Goal: Transaction & Acquisition: Purchase product/service

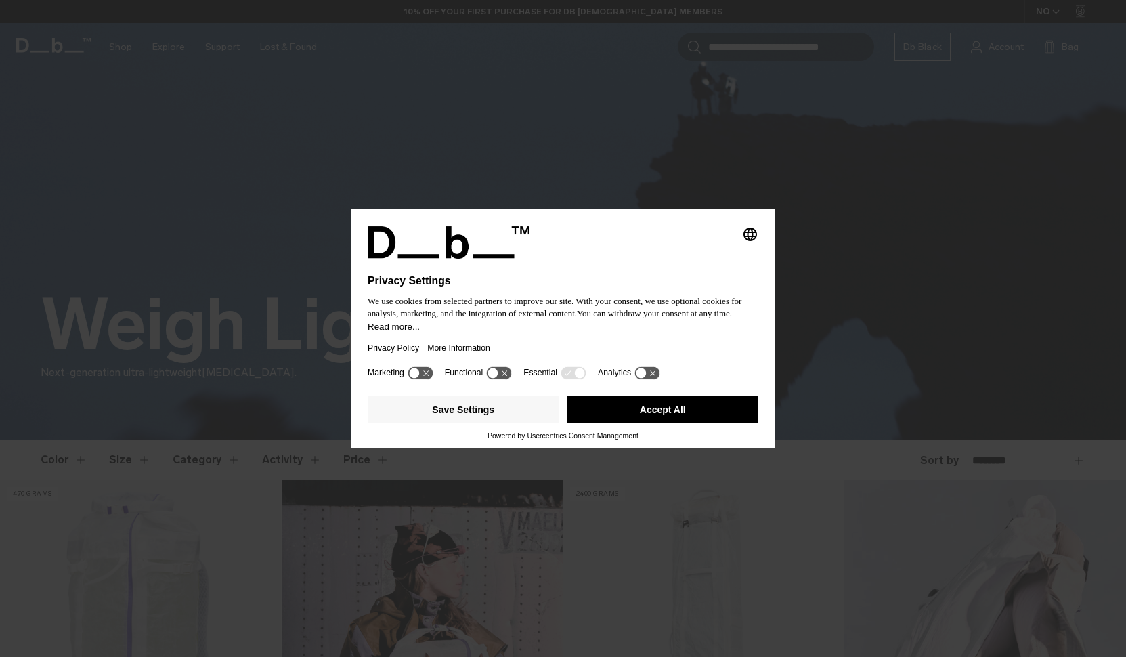
click at [652, 419] on button "Accept All" at bounding box center [664, 409] width 192 height 27
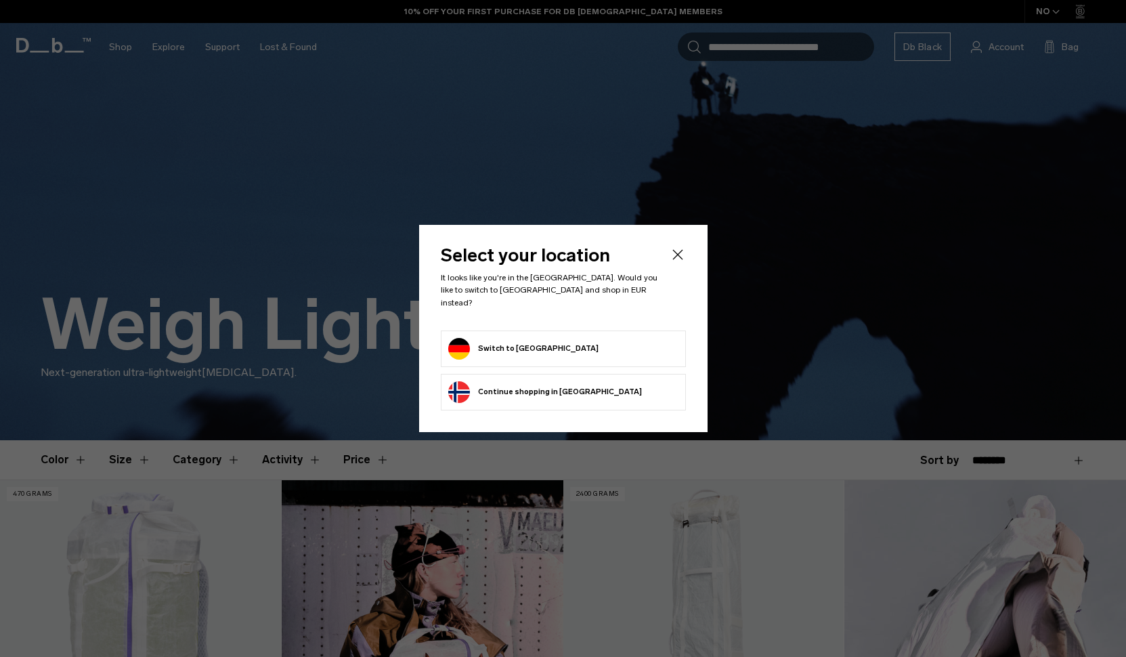
click at [488, 339] on button "Switch to Germany" at bounding box center [523, 349] width 150 height 22
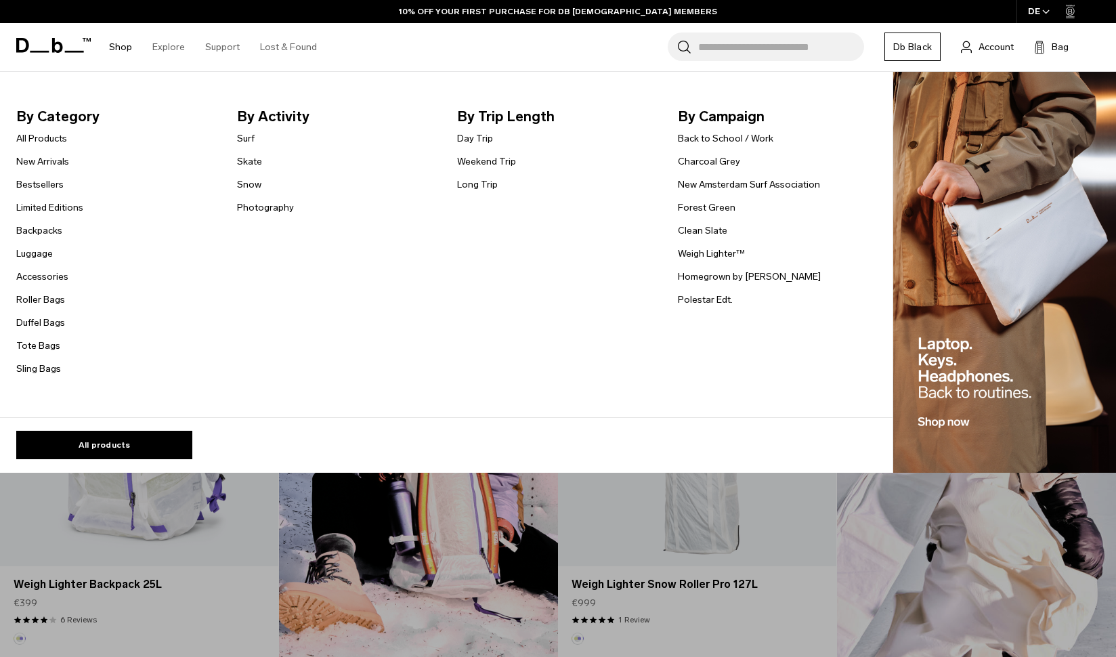
click at [50, 109] on span "By Category" at bounding box center [115, 117] width 199 height 22
click at [45, 134] on link "All Products" at bounding box center [41, 138] width 51 height 14
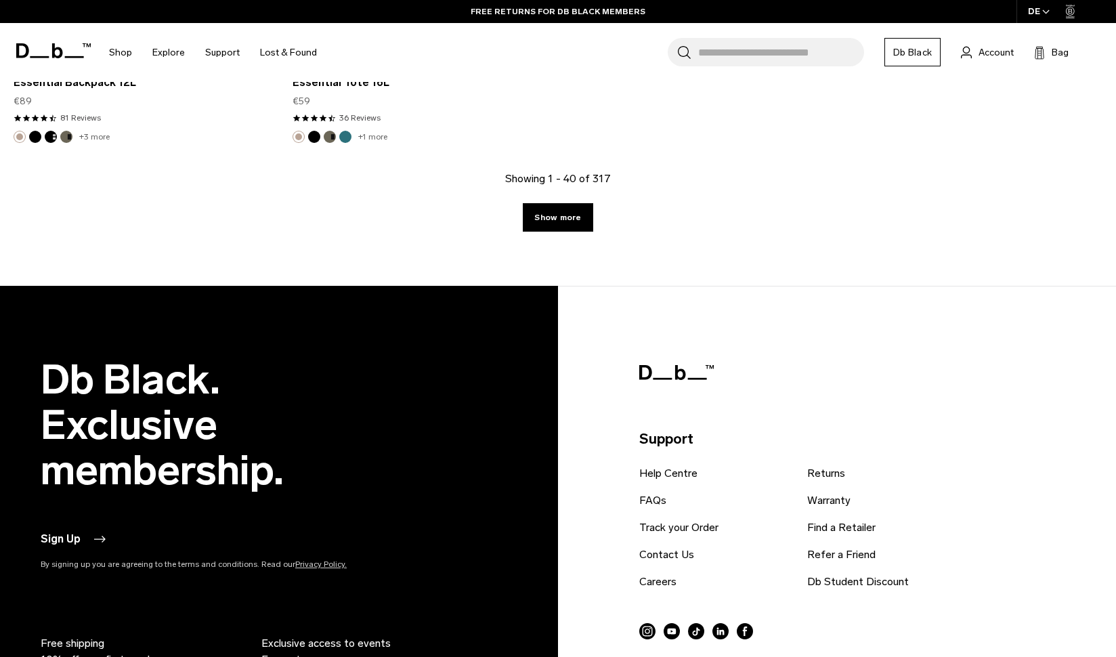
scroll to position [5175, 0]
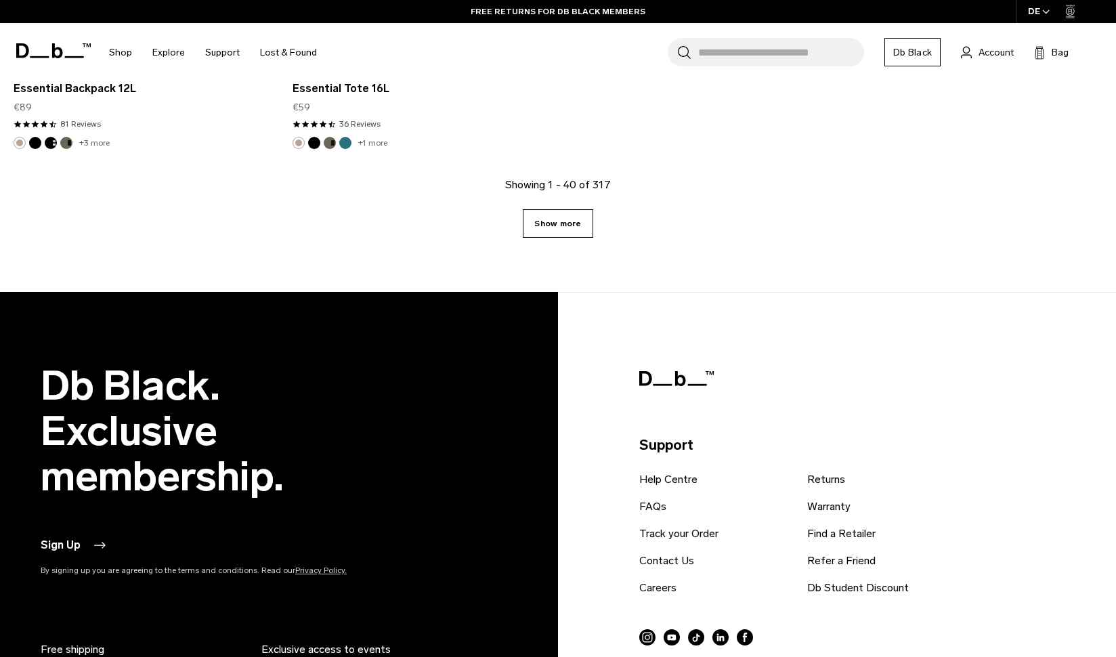
click at [570, 225] on link "Show more" at bounding box center [558, 223] width 70 height 28
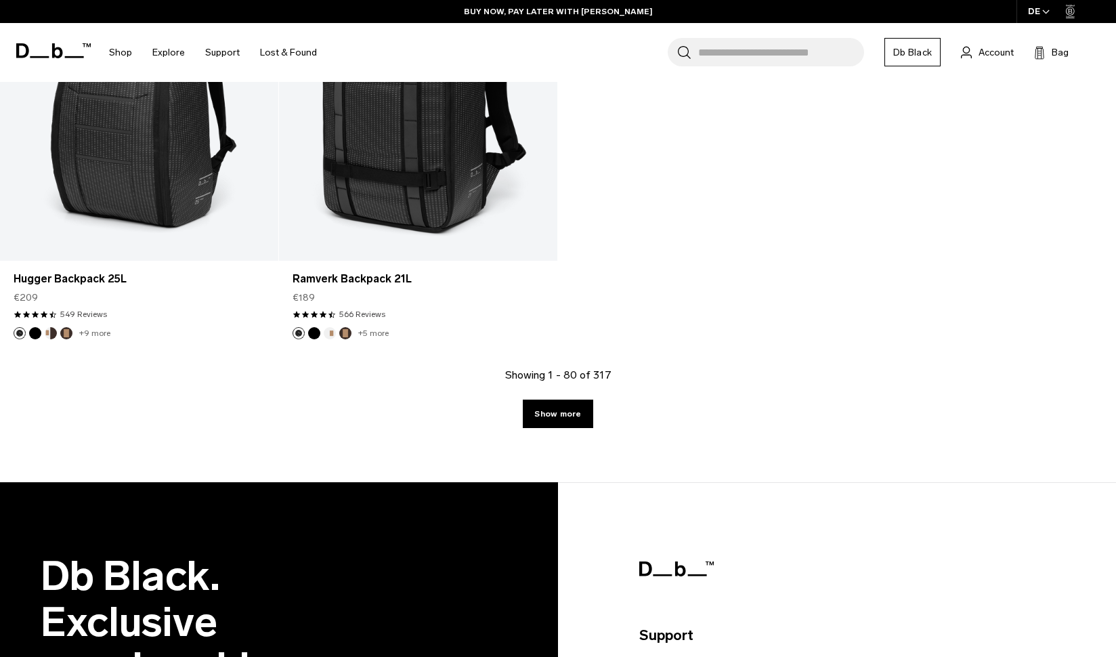
scroll to position [9172, 0]
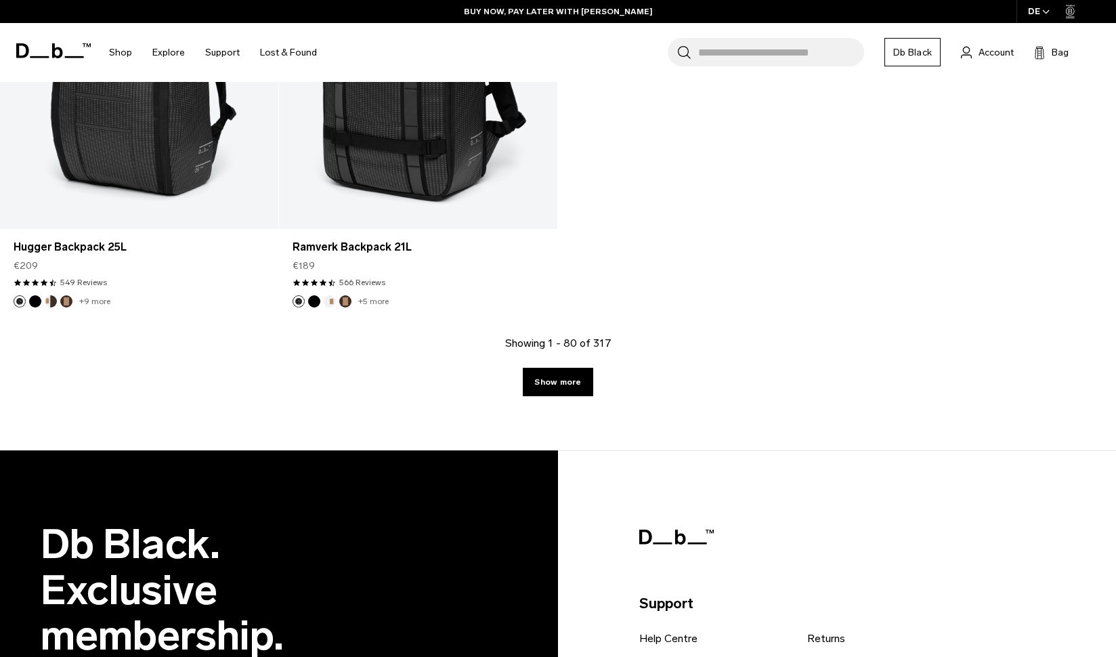
click at [562, 397] on div "Showing 1 - 80 of 317 Show more" at bounding box center [558, 392] width 1116 height 115
click at [571, 386] on link "Show more" at bounding box center [558, 382] width 70 height 28
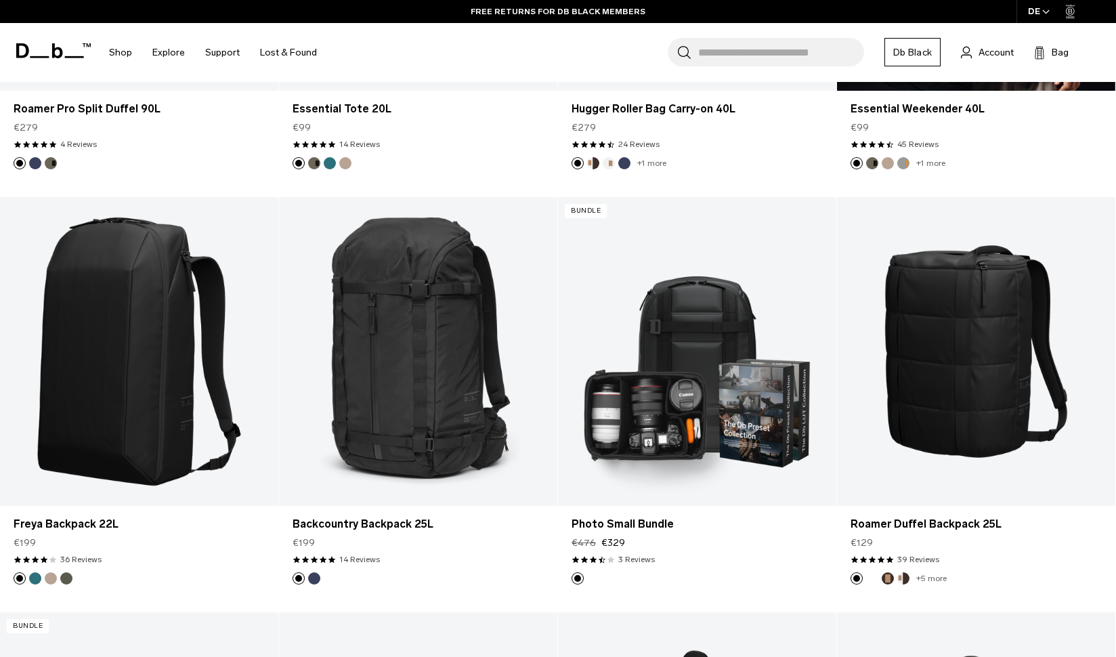
scroll to position [11389, 0]
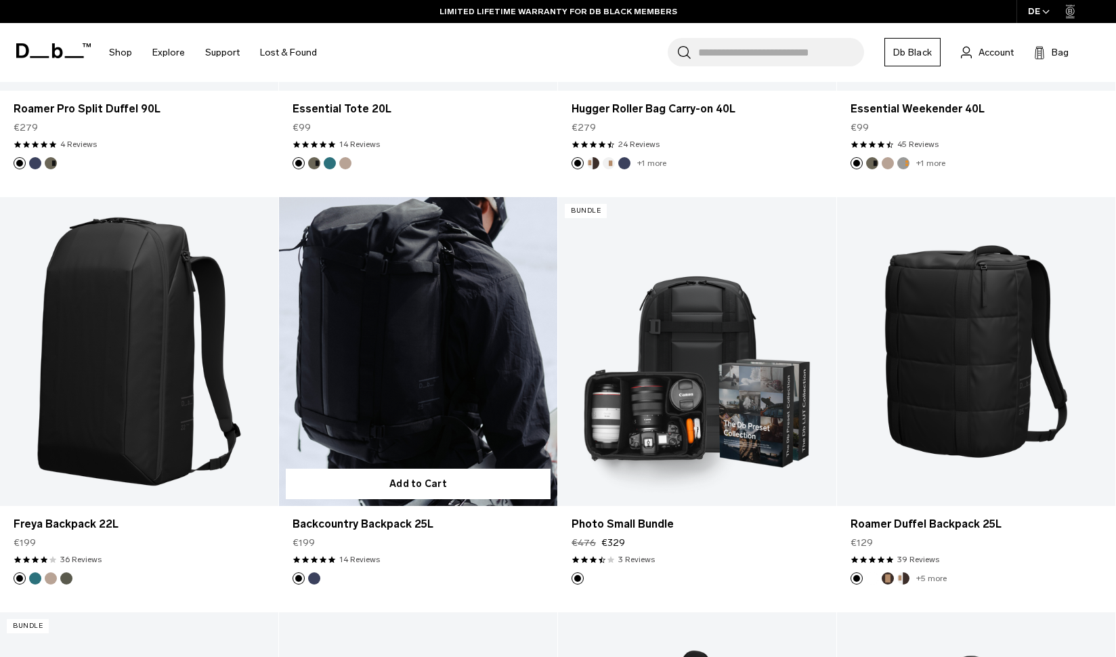
click at [424, 403] on link "Backcountry Backpack 25L" at bounding box center [418, 352] width 278 height 310
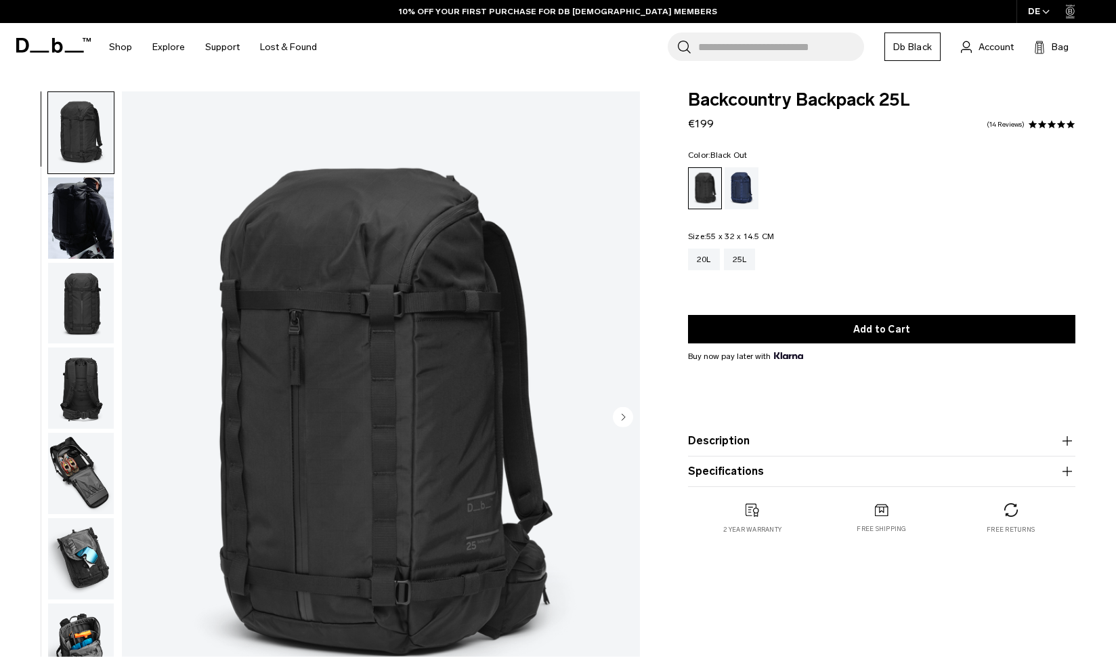
click at [81, 459] on img "button" at bounding box center [81, 473] width 66 height 81
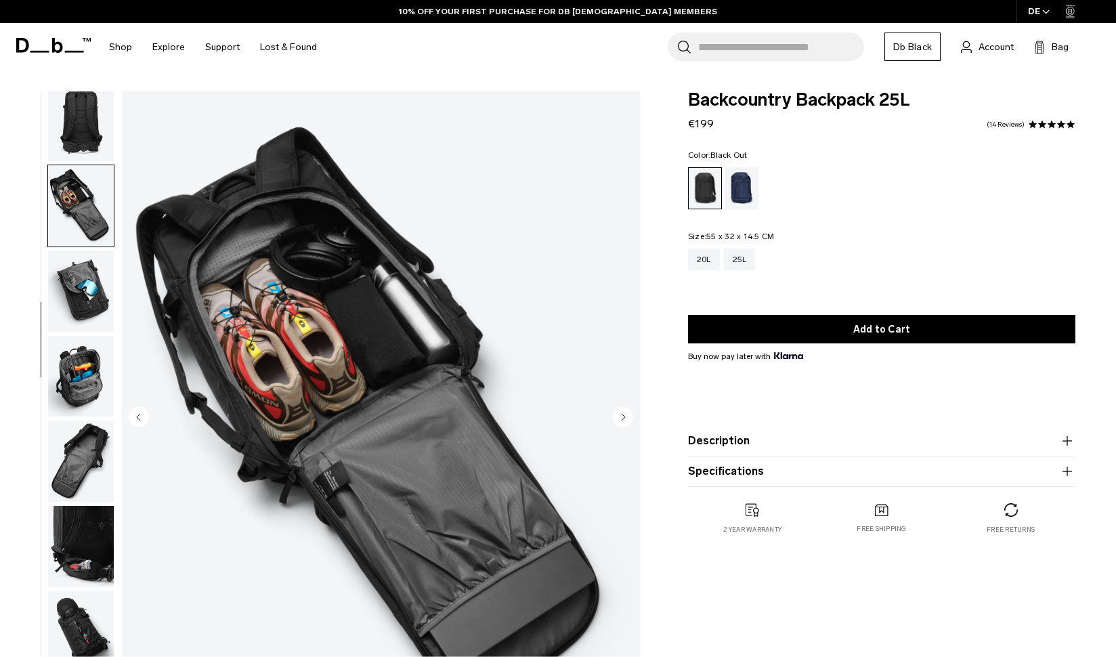
scroll to position [343, 0]
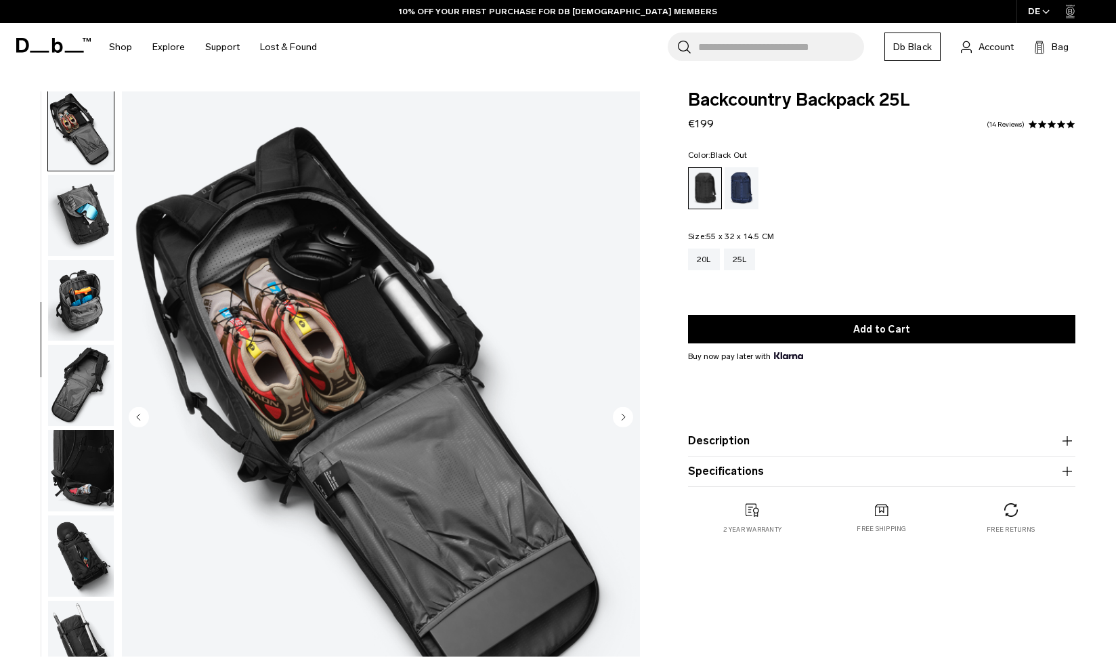
click at [70, 307] on img "button" at bounding box center [81, 300] width 66 height 81
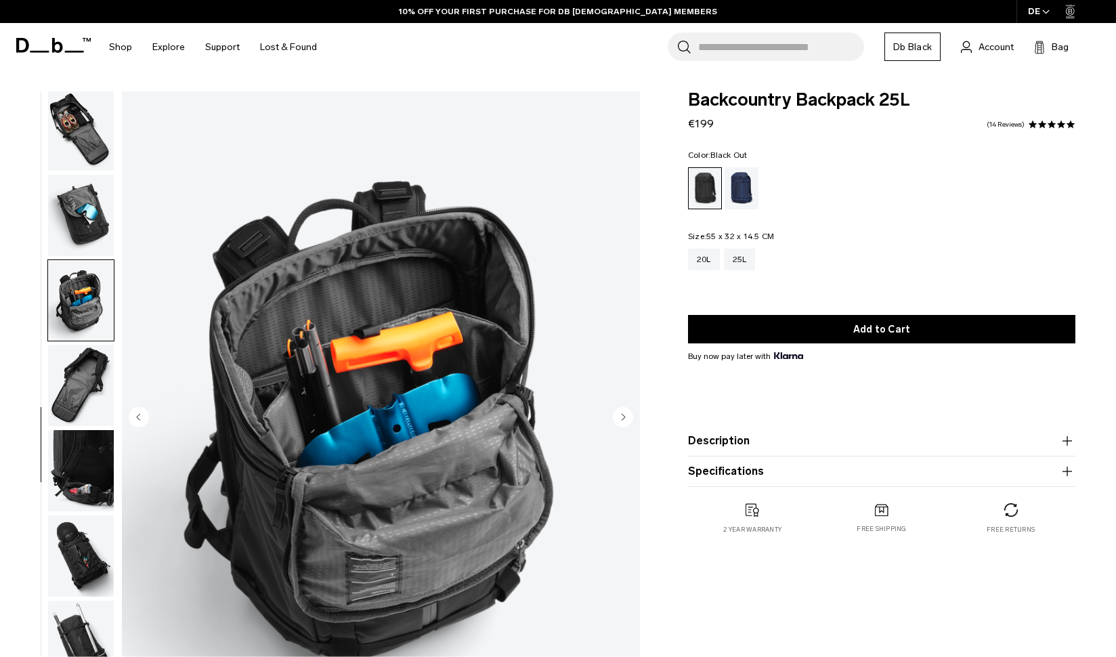
scroll to position [373, 0]
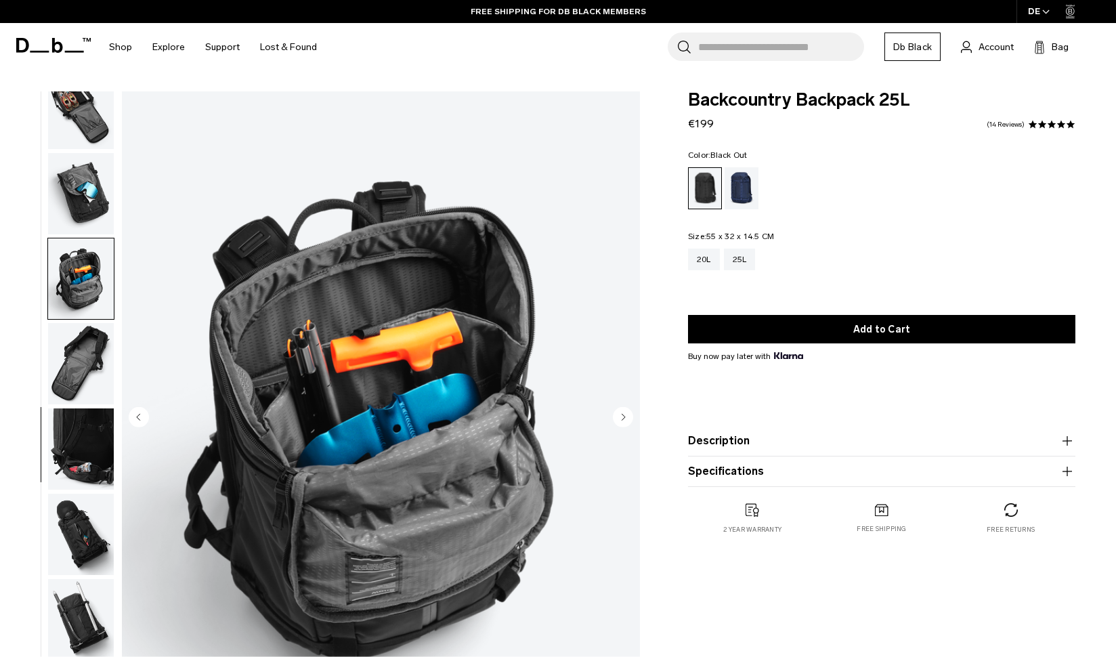
click at [77, 340] on img "button" at bounding box center [81, 363] width 66 height 81
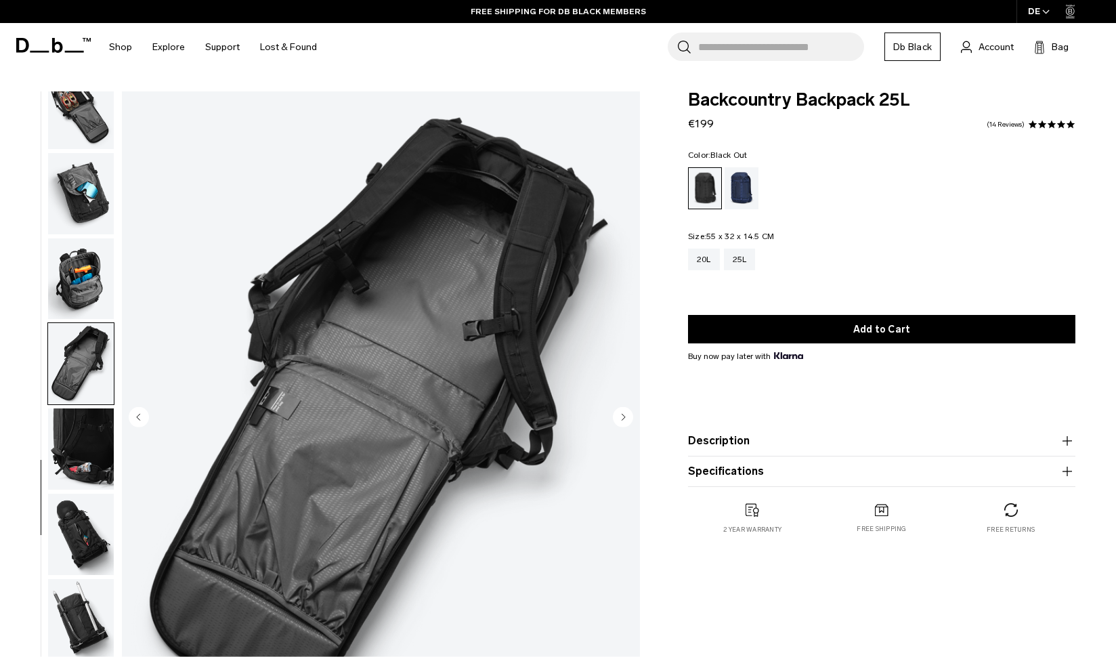
click at [87, 429] on img "button" at bounding box center [81, 448] width 66 height 81
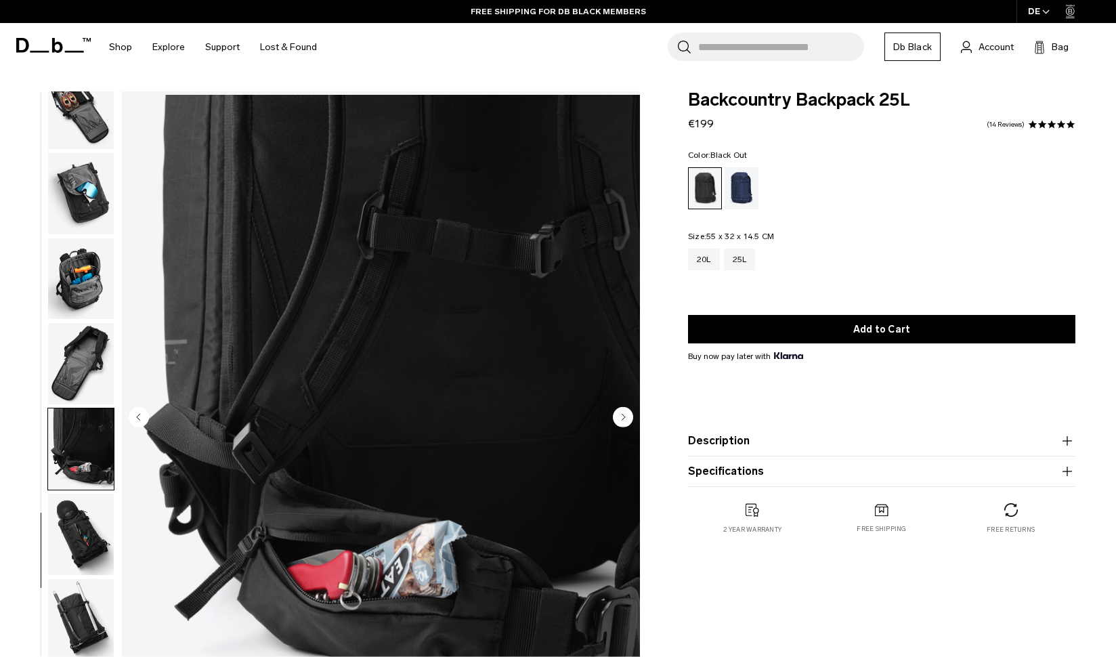
click at [84, 551] on img "button" at bounding box center [81, 534] width 66 height 81
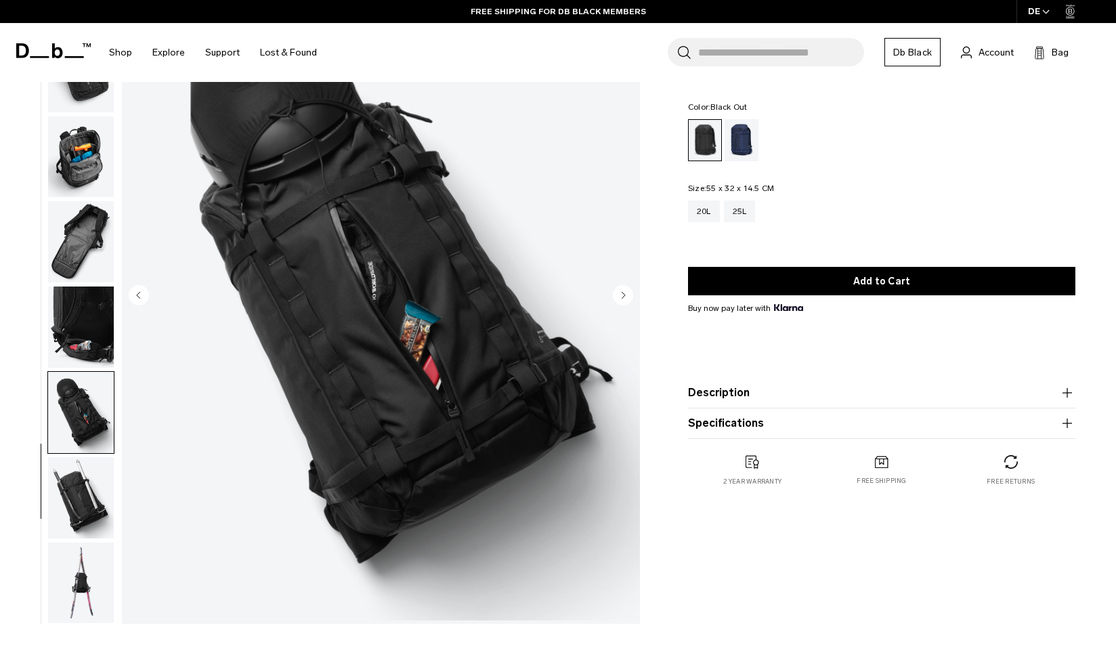
scroll to position [123, 0]
click at [78, 509] on img "button" at bounding box center [81, 496] width 66 height 81
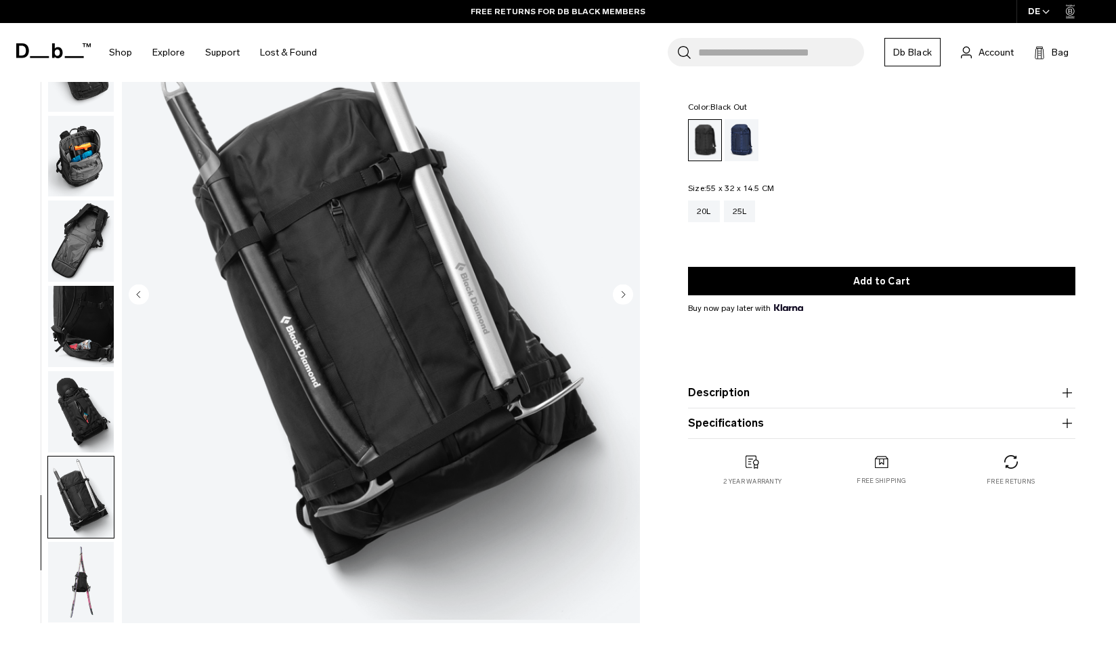
click at [77, 563] on img "button" at bounding box center [81, 582] width 66 height 81
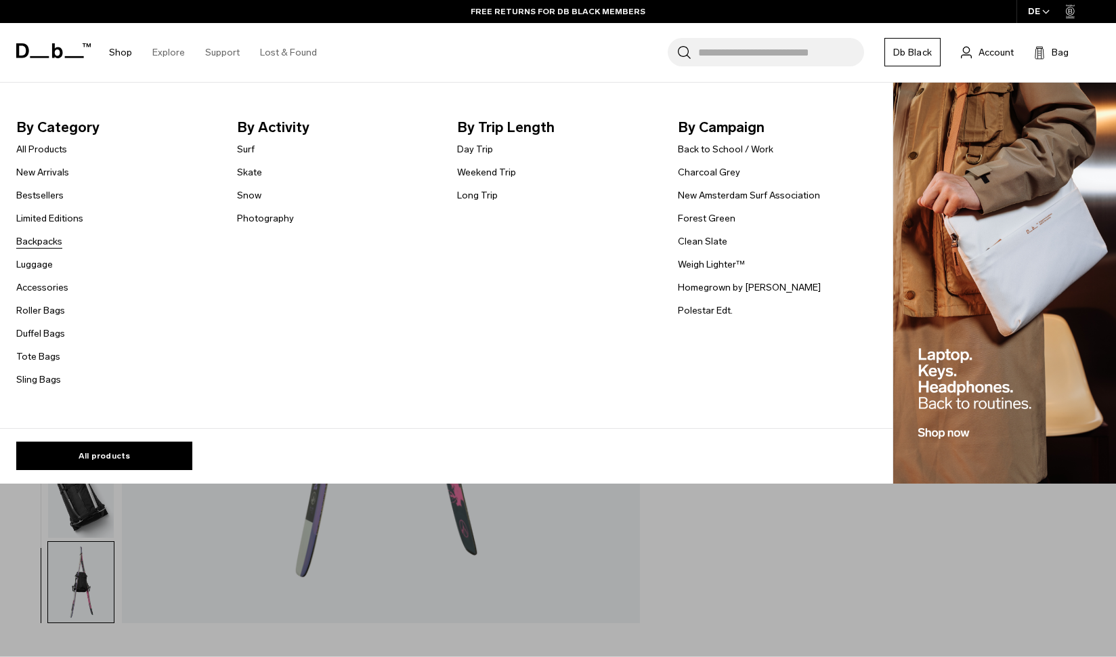
click at [45, 240] on link "Backpacks" at bounding box center [39, 241] width 46 height 14
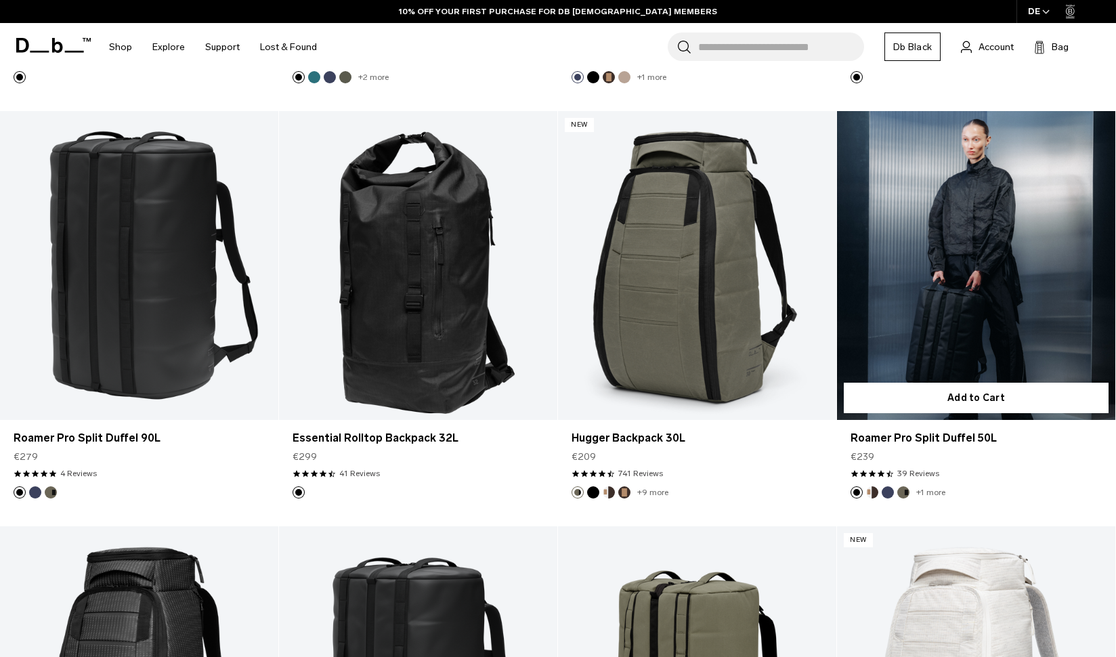
scroll to position [1916, 0]
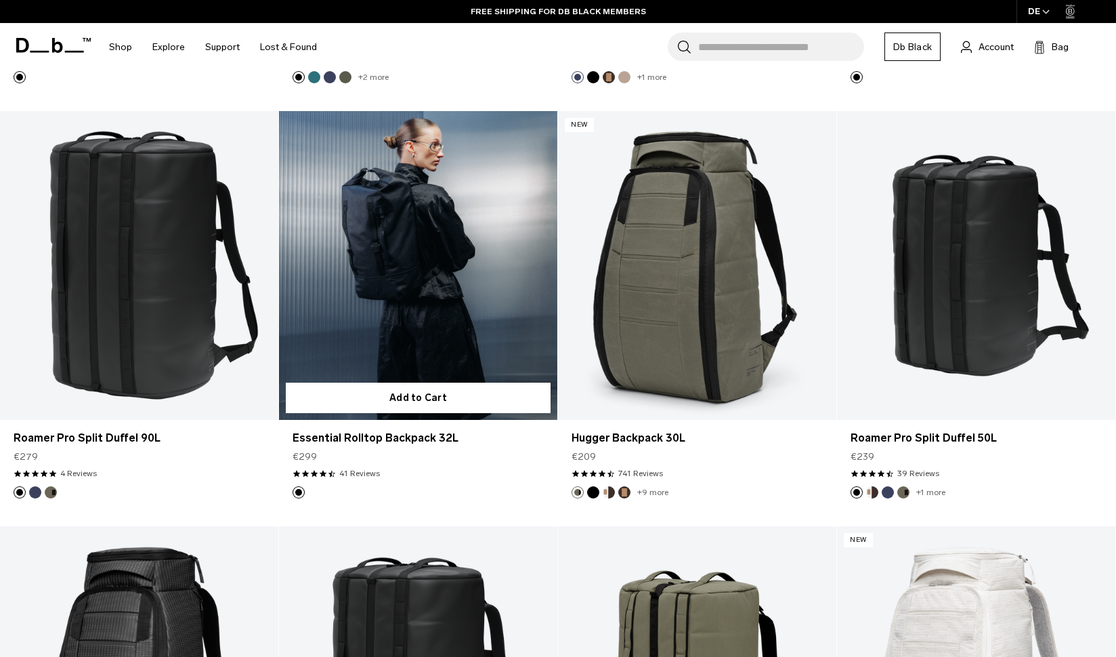
click at [473, 276] on link "Essential Rolltop Backpack 32L" at bounding box center [418, 266] width 278 height 310
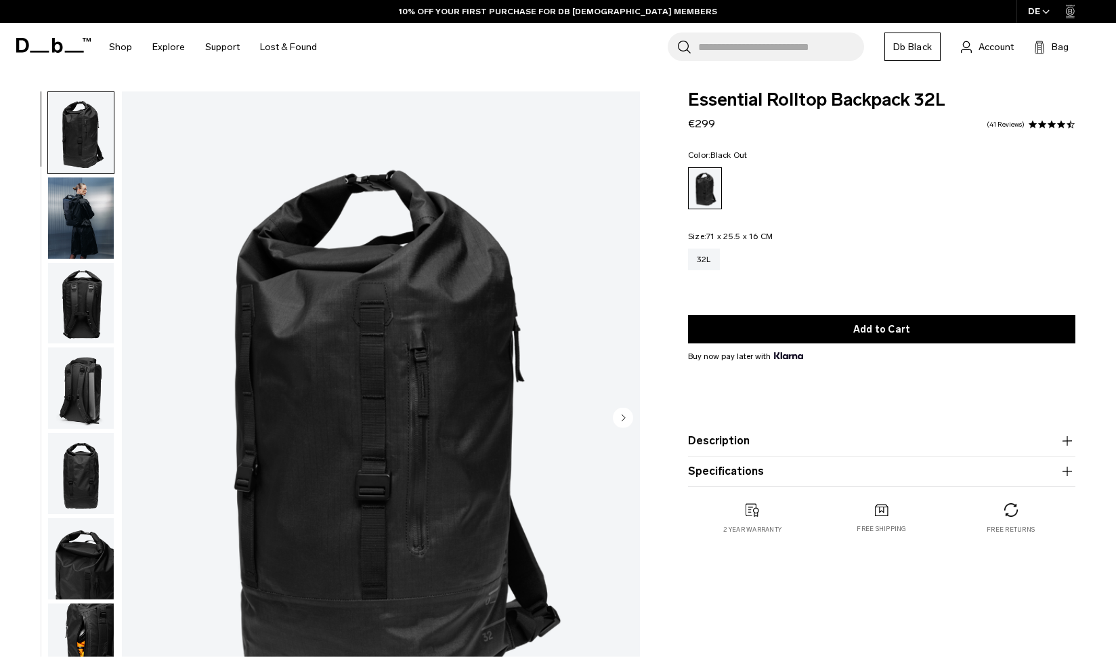
click at [87, 315] on img "button" at bounding box center [81, 303] width 66 height 81
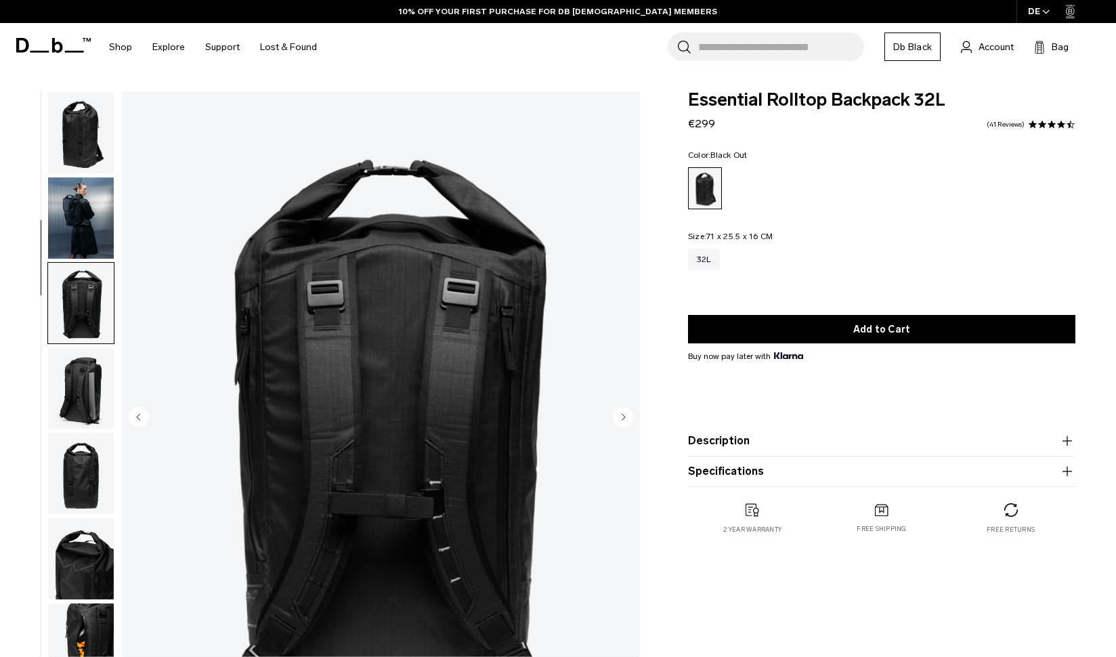
scroll to position [166, 0]
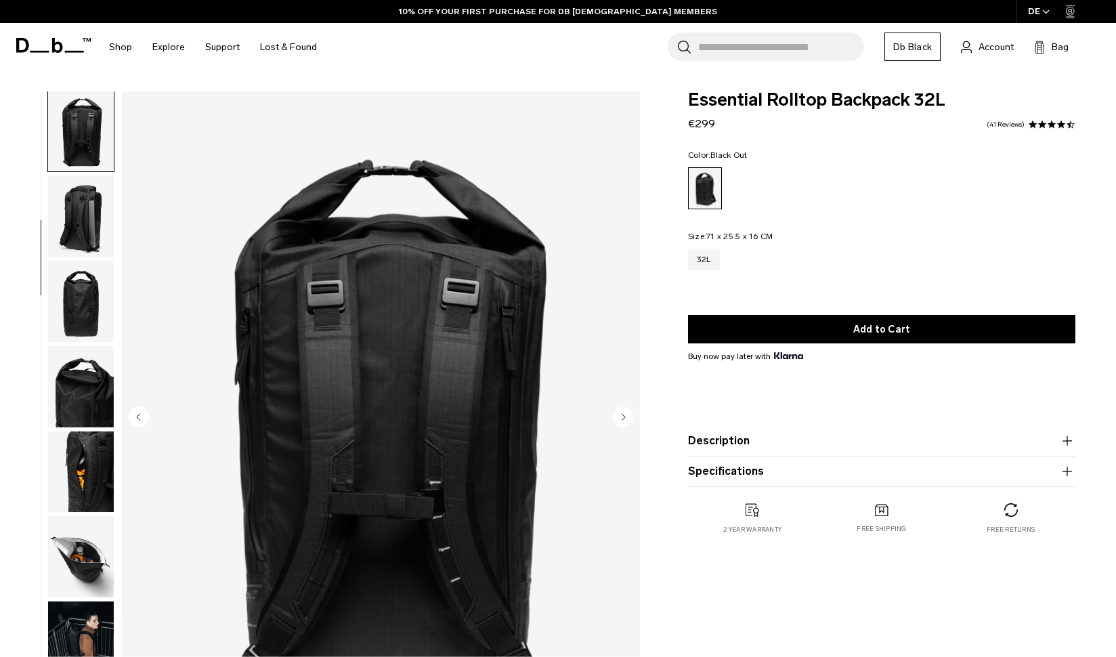
click at [84, 461] on img "button" at bounding box center [81, 471] width 66 height 81
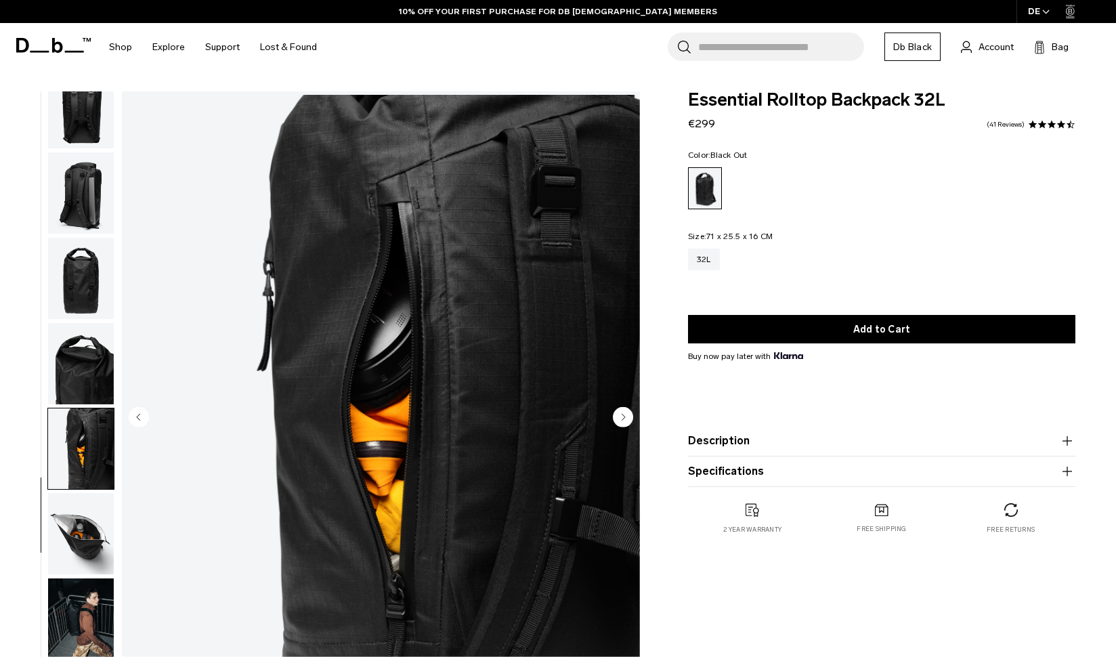
scroll to position [205, 0]
drag, startPoint x: 84, startPoint y: 461, endPoint x: 81, endPoint y: 542, distance: 80.7
click at [81, 542] on ul at bounding box center [80, 418] width 67 height 654
click at [93, 533] on img "button" at bounding box center [81, 533] width 66 height 81
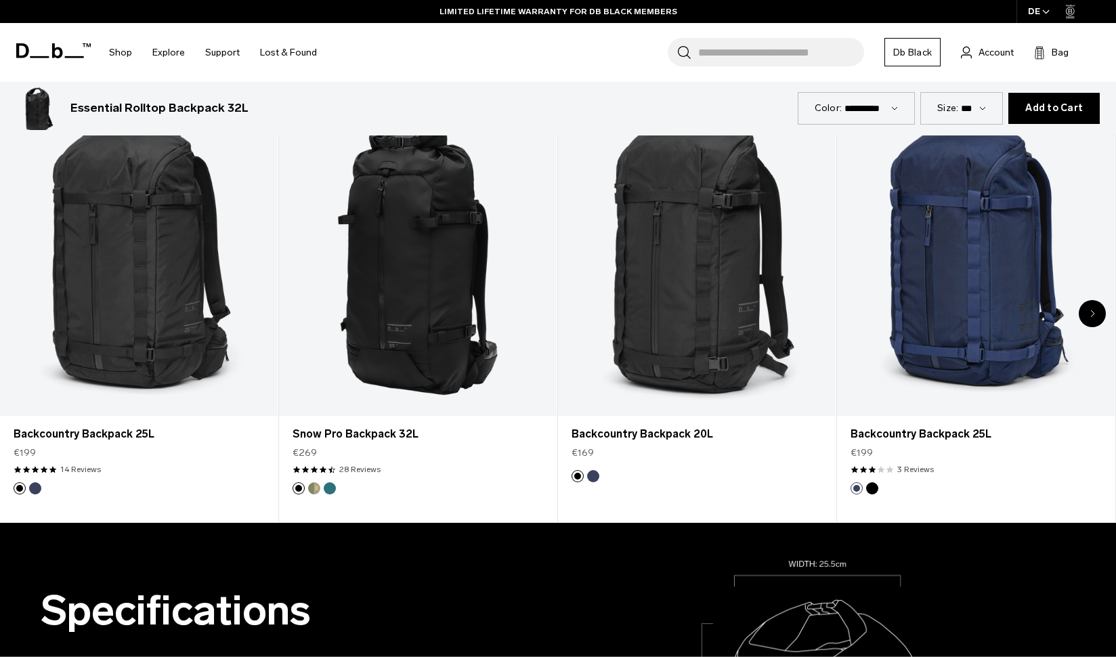
scroll to position [741, 0]
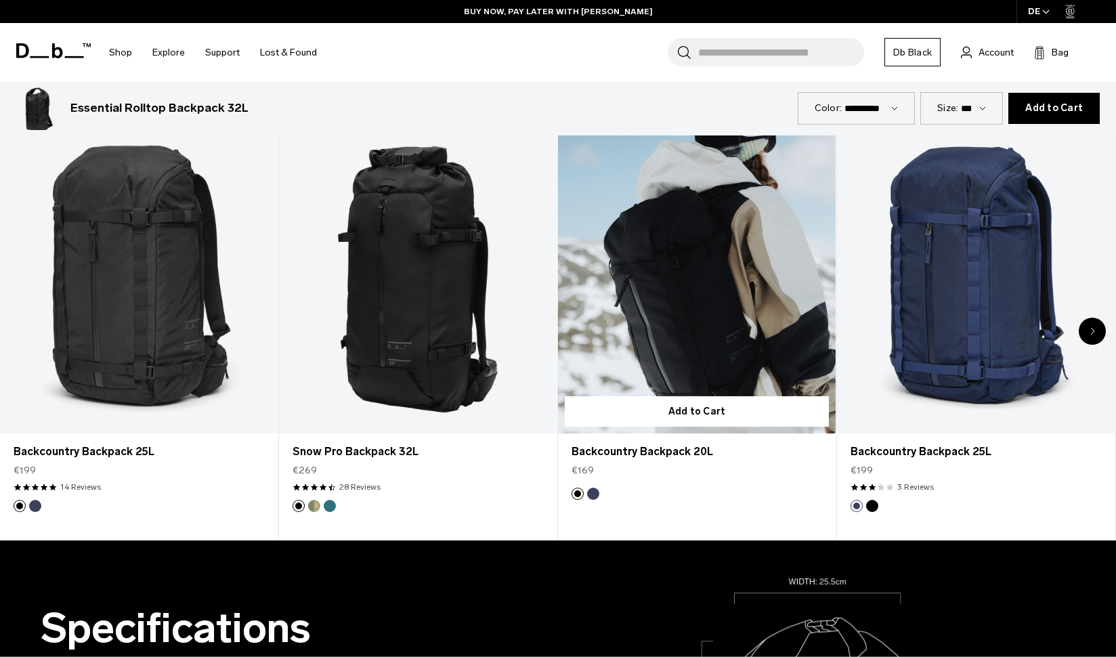
click at [727, 309] on link "Backcountry Backpack 20L" at bounding box center [697, 279] width 278 height 309
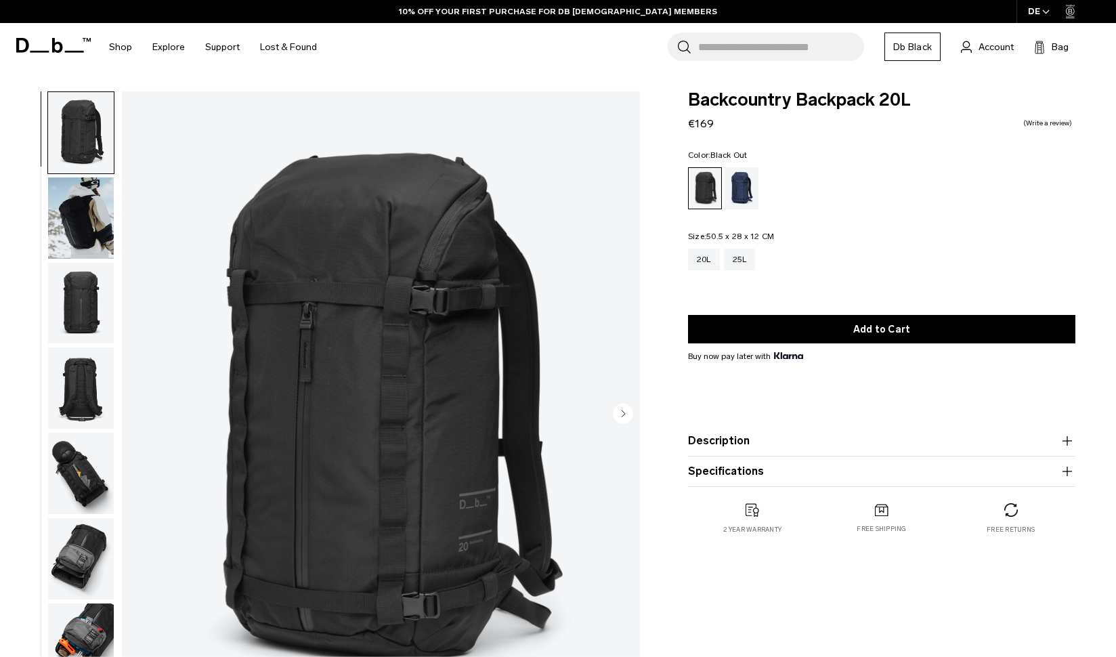
click at [87, 223] on img "button" at bounding box center [81, 217] width 66 height 81
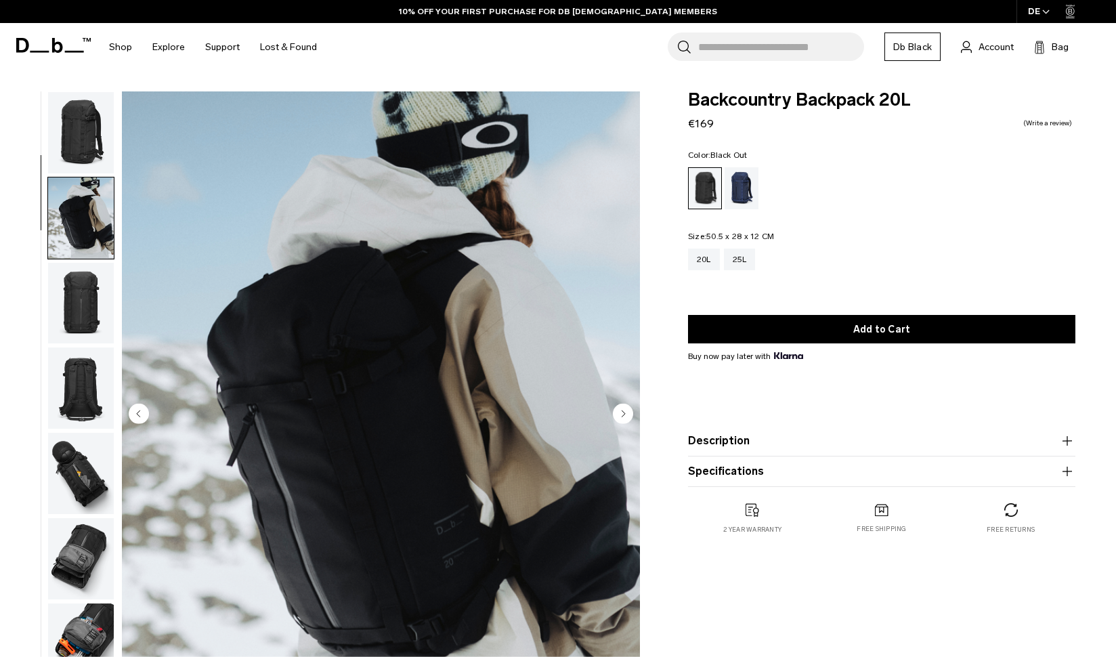
click at [86, 347] on img "button" at bounding box center [81, 387] width 66 height 81
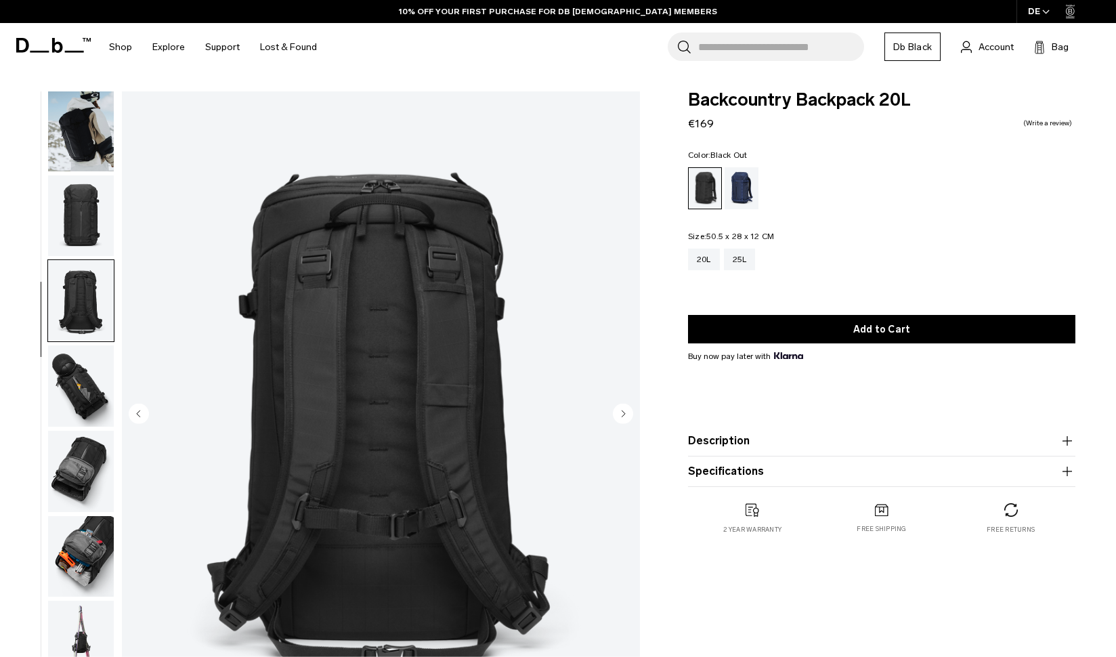
scroll to position [209, 0]
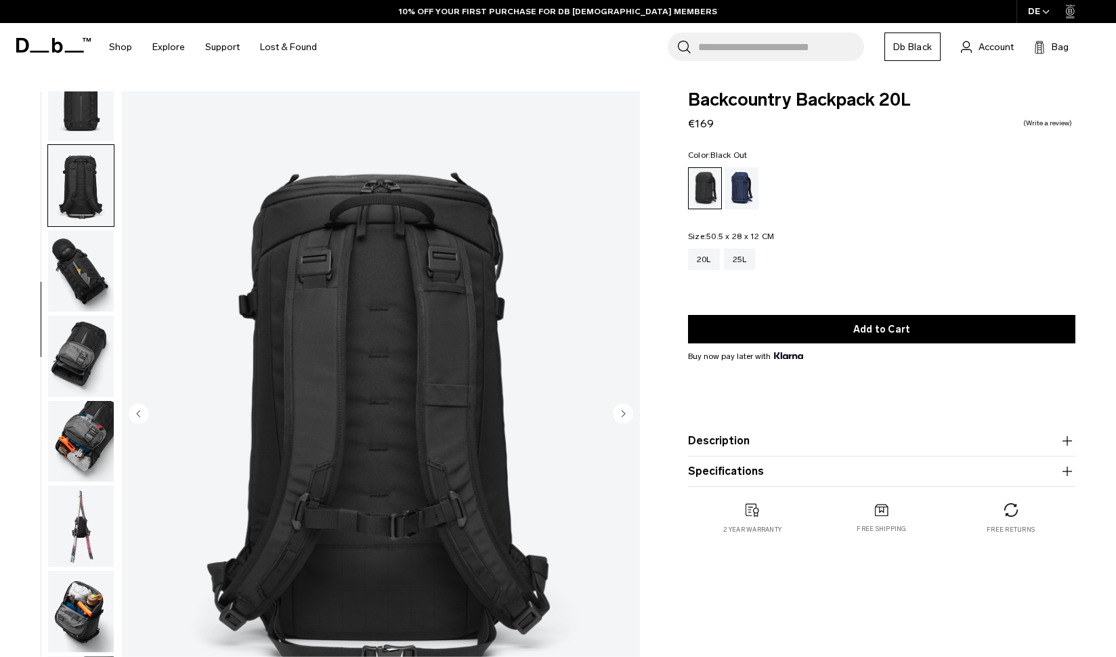
click at [81, 337] on img "button" at bounding box center [81, 356] width 66 height 81
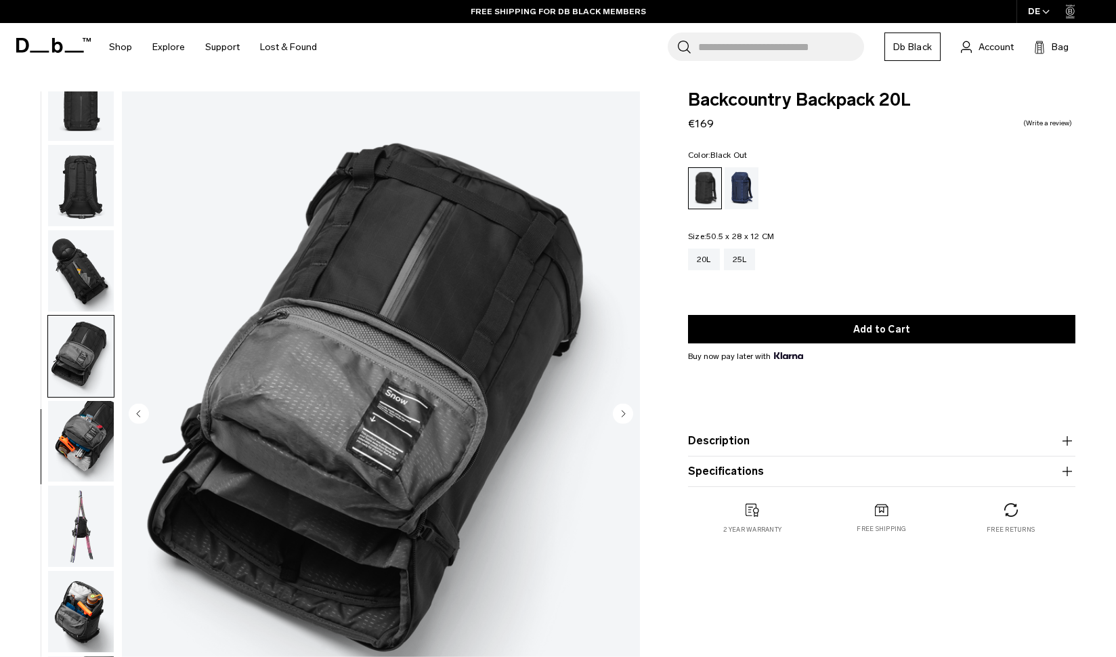
click at [76, 396] on ul at bounding box center [80, 414] width 67 height 647
click at [79, 435] on img "button" at bounding box center [81, 441] width 66 height 81
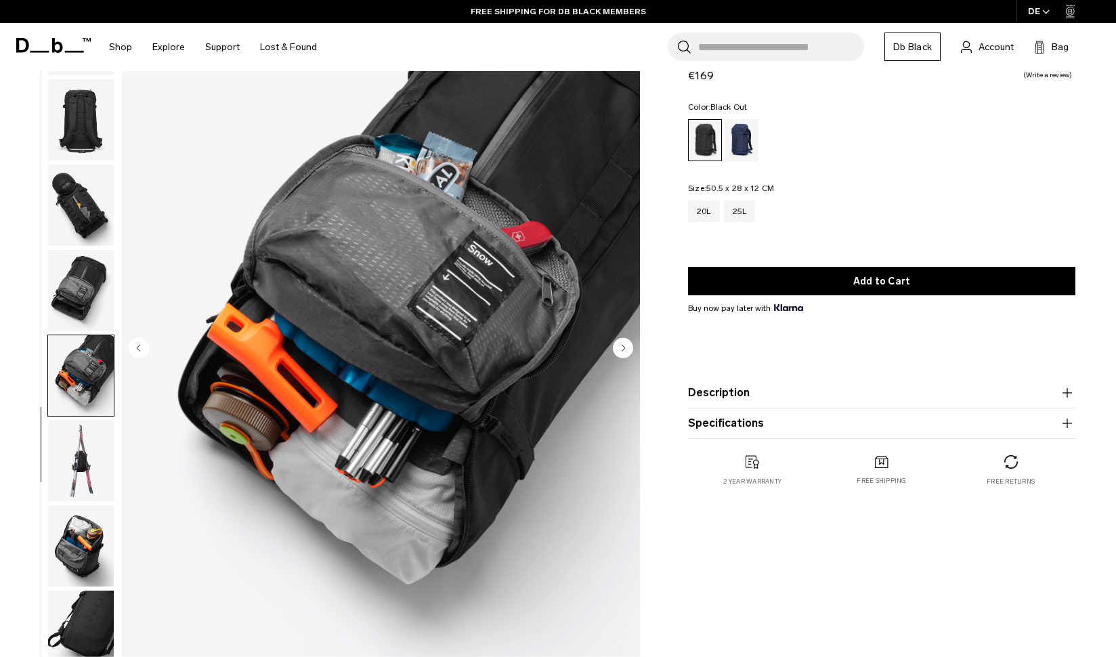
scroll to position [66, 0]
click at [79, 435] on img "button" at bounding box center [81, 460] width 66 height 81
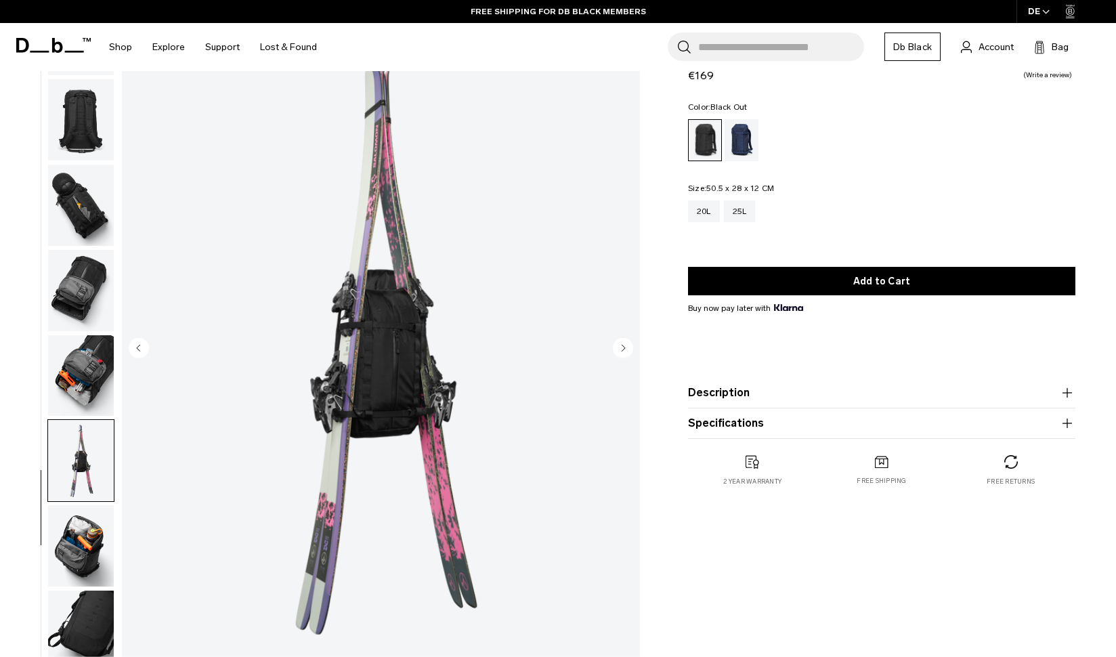
click at [83, 496] on img "button" at bounding box center [81, 460] width 66 height 81
click at [87, 532] on img "button" at bounding box center [81, 545] width 66 height 81
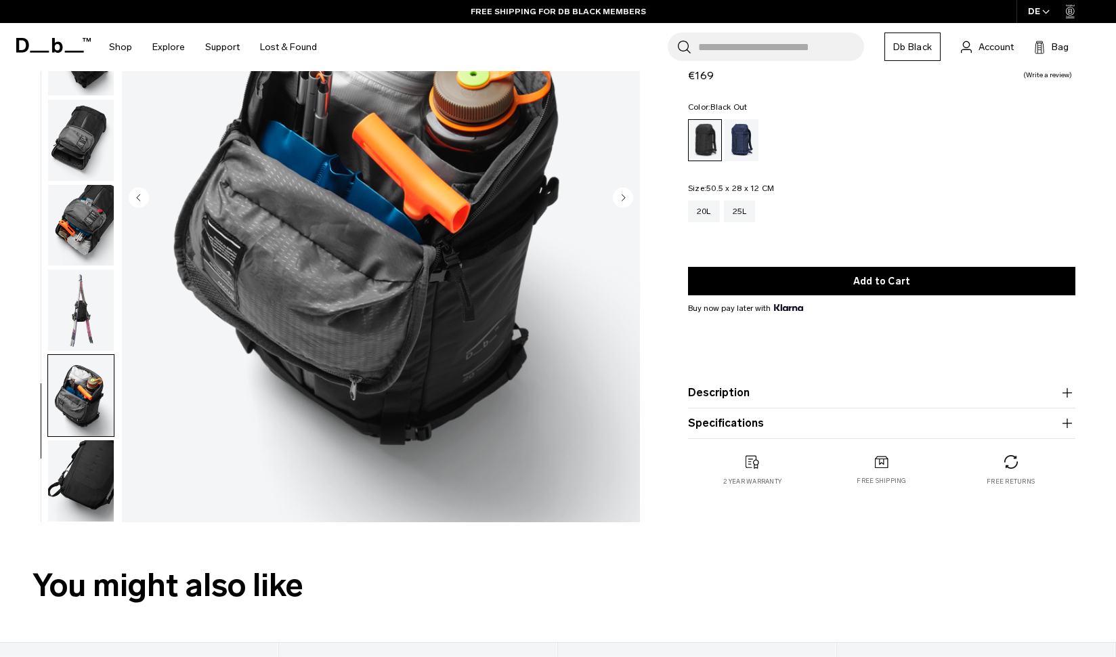
scroll to position [242, 0]
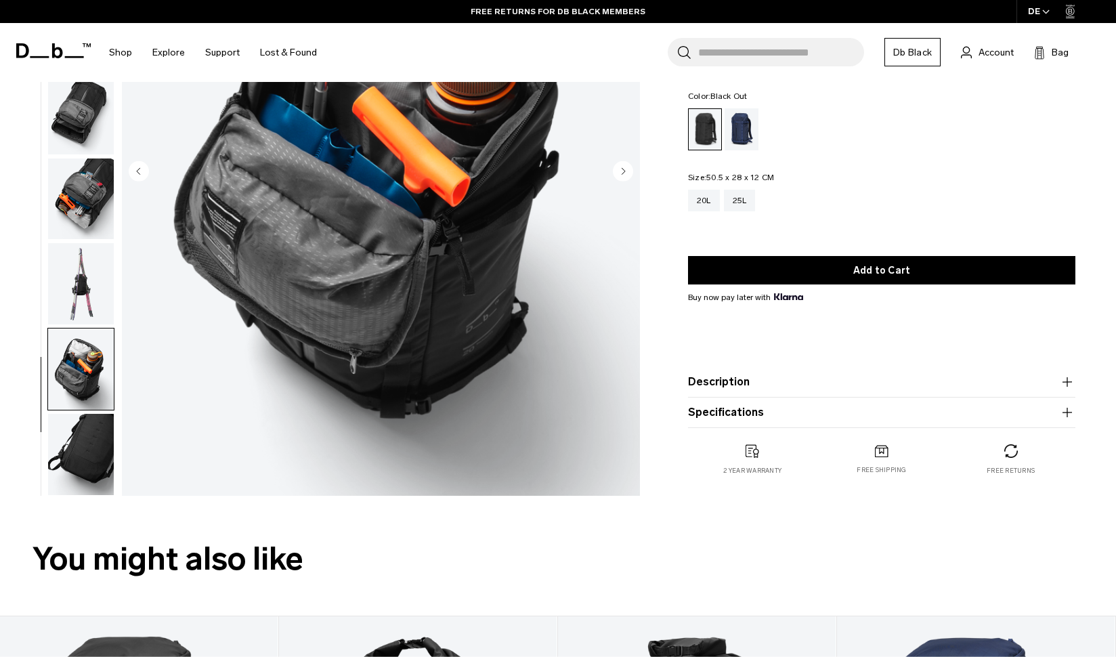
click at [93, 440] on img "button" at bounding box center [81, 454] width 66 height 81
